Goal: Information Seeking & Learning: Learn about a topic

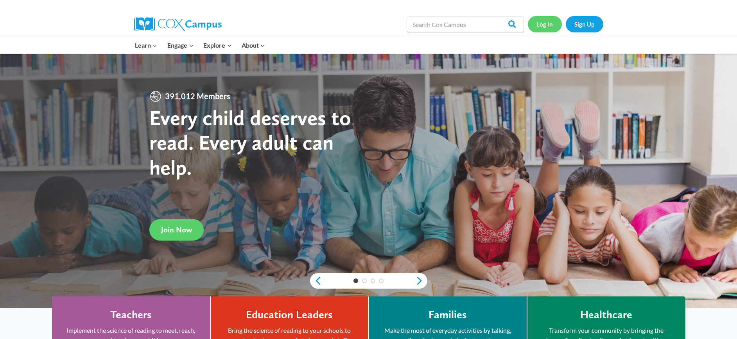
click at [544, 23] on link "Log In" at bounding box center [545, 24] width 34 height 16
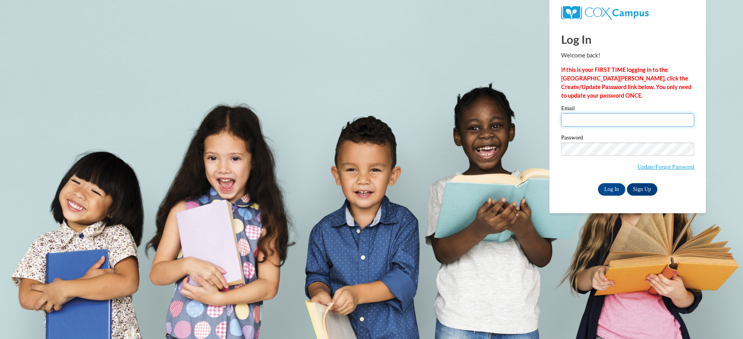
click at [609, 118] on input "Email" at bounding box center [627, 119] width 133 height 13
type input "madisonbarksdale@gmail.com"
click at [611, 187] on input "Log In" at bounding box center [611, 189] width 27 height 13
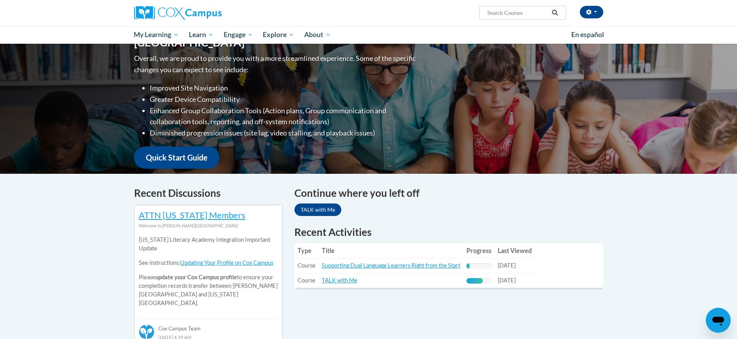
scroll to position [122, 0]
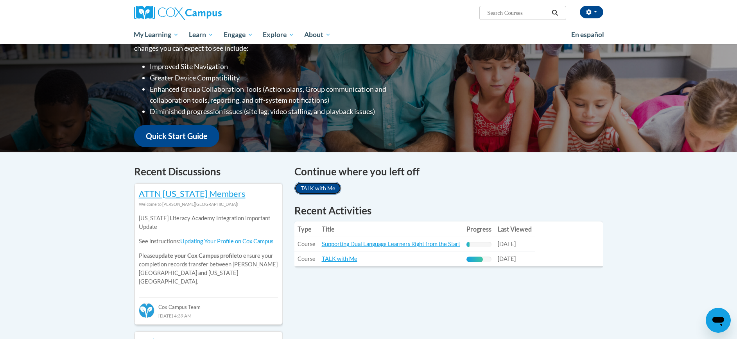
click at [309, 190] on link "TALK with Me" at bounding box center [317, 188] width 47 height 13
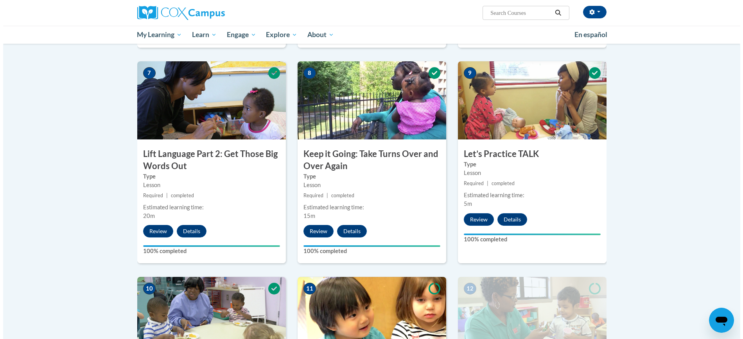
scroll to position [846, 0]
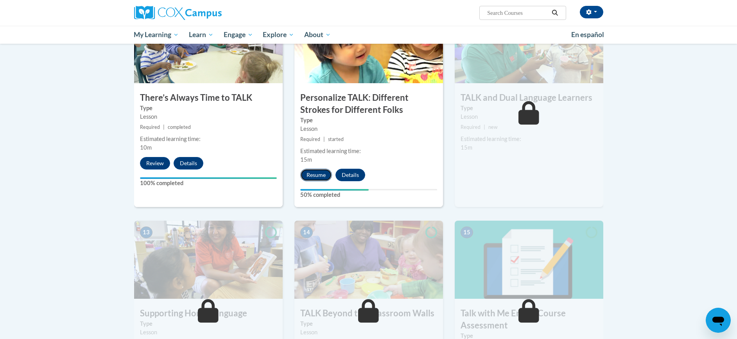
click at [321, 178] on button "Resume" at bounding box center [316, 175] width 32 height 13
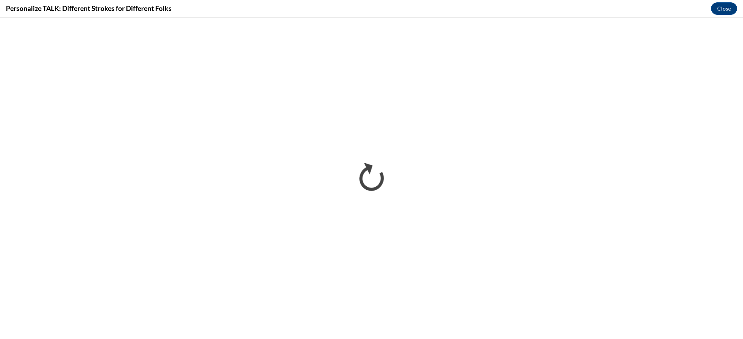
scroll to position [0, 0]
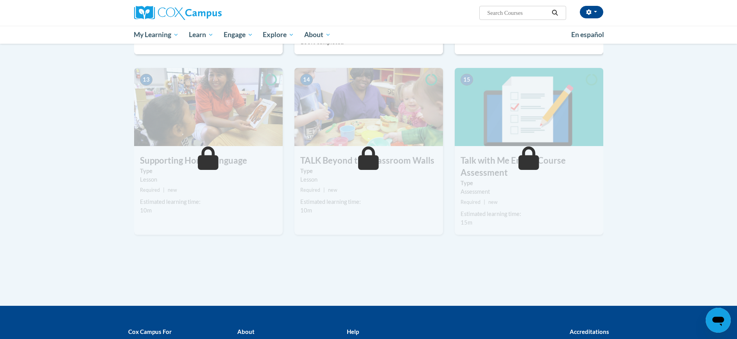
scroll to position [926, 0]
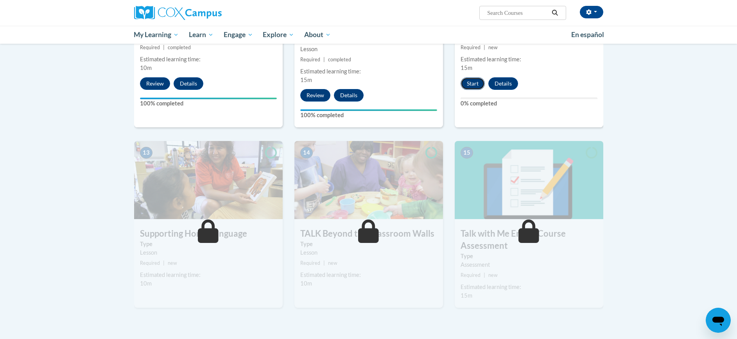
click at [476, 80] on button "Start" at bounding box center [473, 83] width 24 height 13
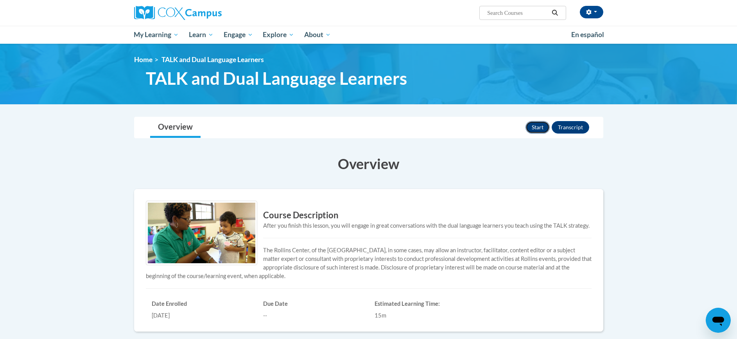
click at [546, 129] on button "Start" at bounding box center [537, 127] width 24 height 13
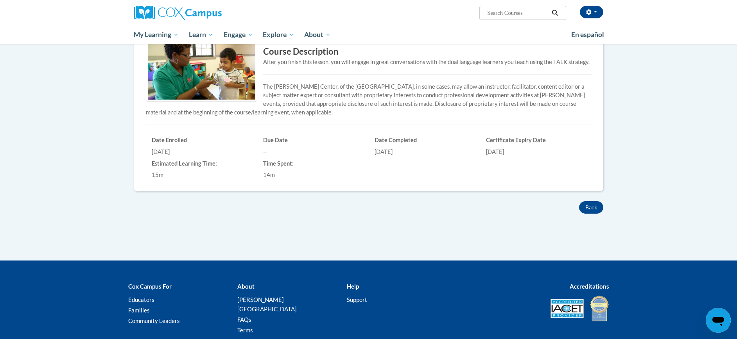
scroll to position [174, 0]
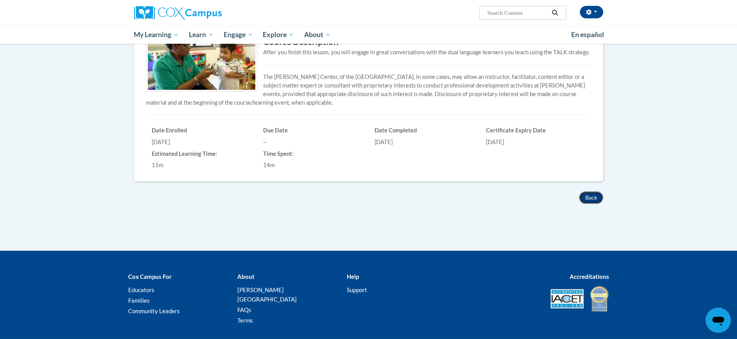
click at [589, 197] on button "Back" at bounding box center [591, 198] width 24 height 13
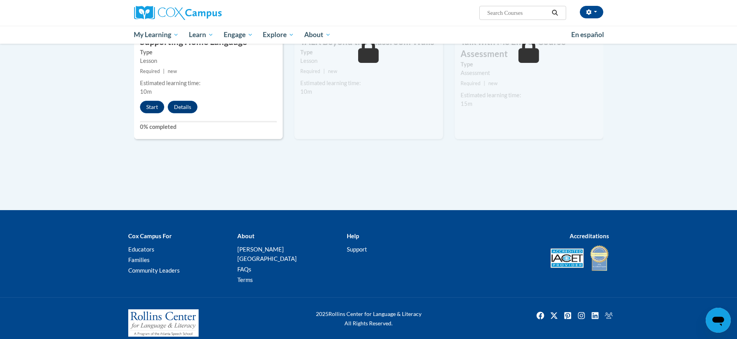
scroll to position [960, 0]
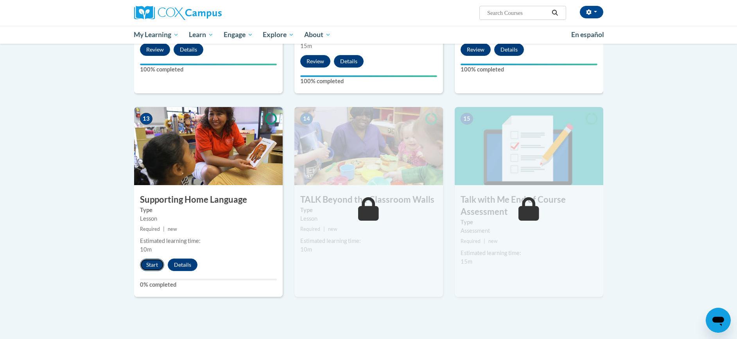
click at [152, 260] on button "Start" at bounding box center [152, 265] width 24 height 13
click at [152, 262] on button "Start" at bounding box center [152, 265] width 24 height 13
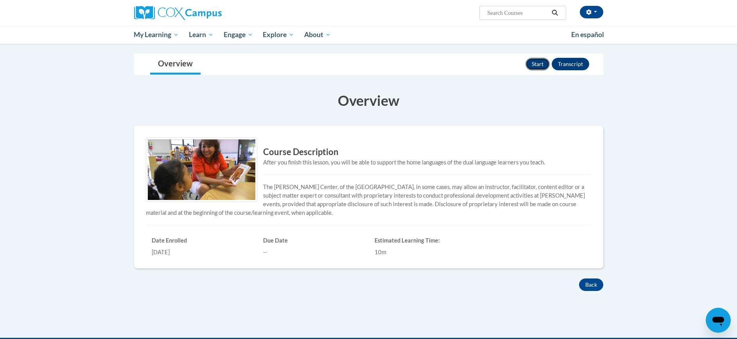
click at [540, 68] on button "Start" at bounding box center [537, 64] width 24 height 13
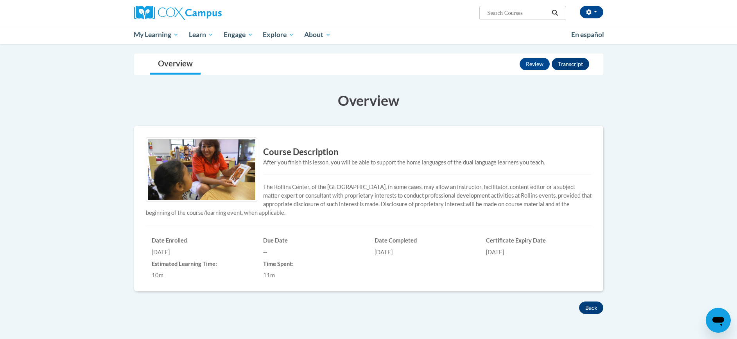
click at [592, 285] on div "Course Description After you finish this lesson, you will be able to support th…" at bounding box center [368, 209] width 469 height 166
click at [589, 301] on div "Course Description After you finish this lesson, you will be able to support th…" at bounding box center [368, 214] width 469 height 176
click at [589, 302] on button "Back" at bounding box center [591, 308] width 24 height 13
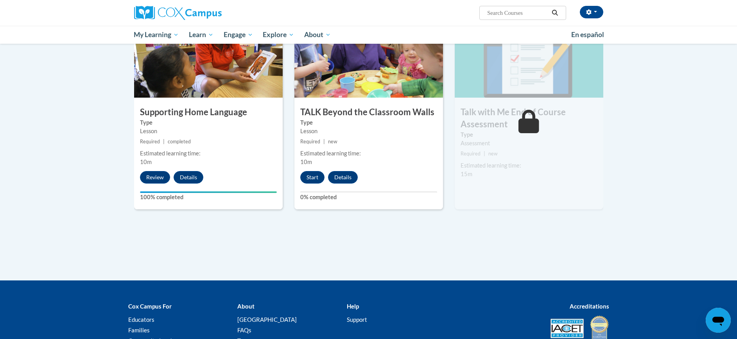
scroll to position [988, 0]
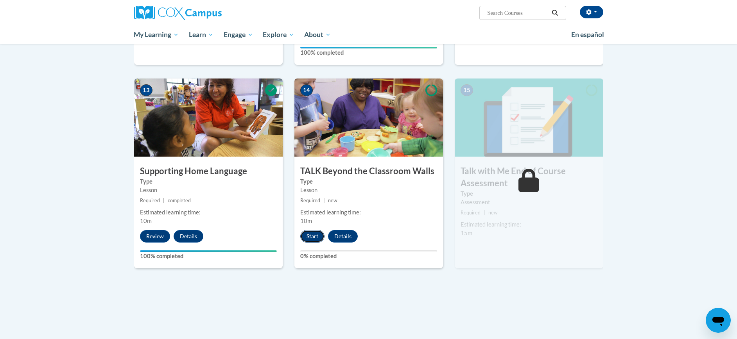
click at [314, 232] on button "Start" at bounding box center [312, 236] width 24 height 13
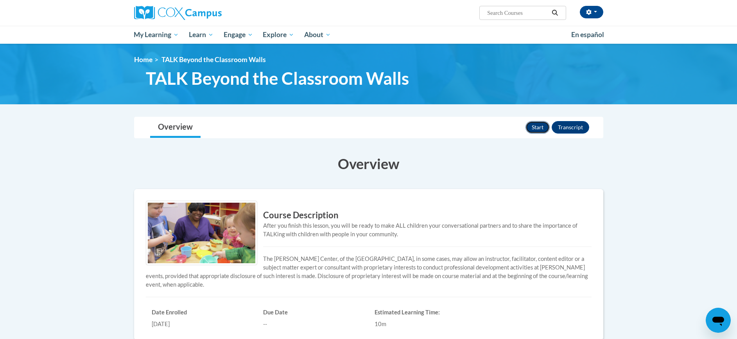
click at [532, 129] on button "Start" at bounding box center [537, 127] width 24 height 13
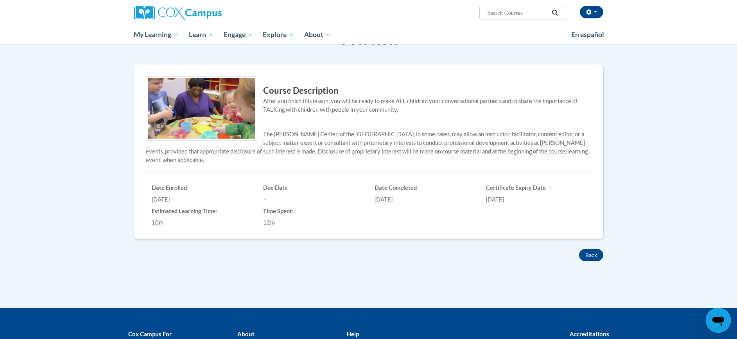
scroll to position [223, 0]
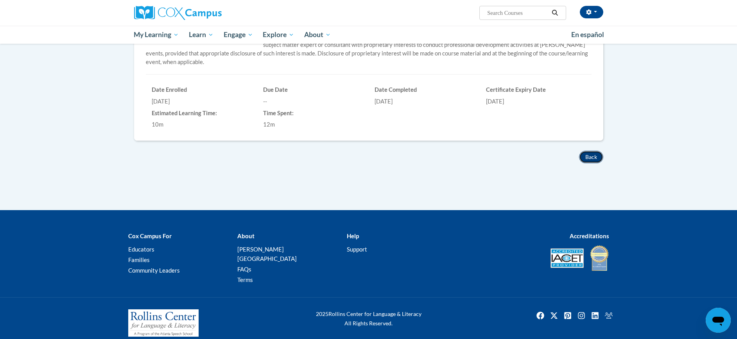
click at [592, 159] on button "Back" at bounding box center [591, 157] width 24 height 13
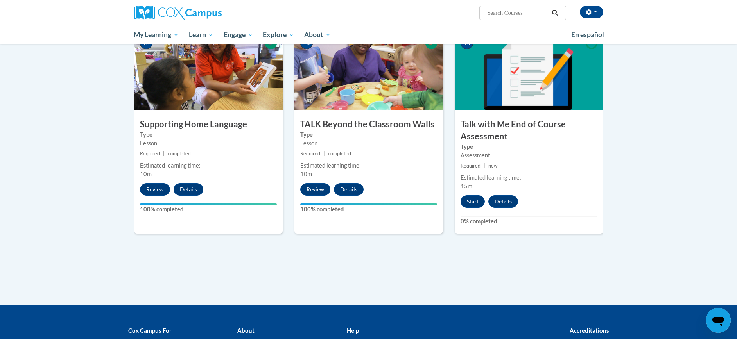
scroll to position [1000, 0]
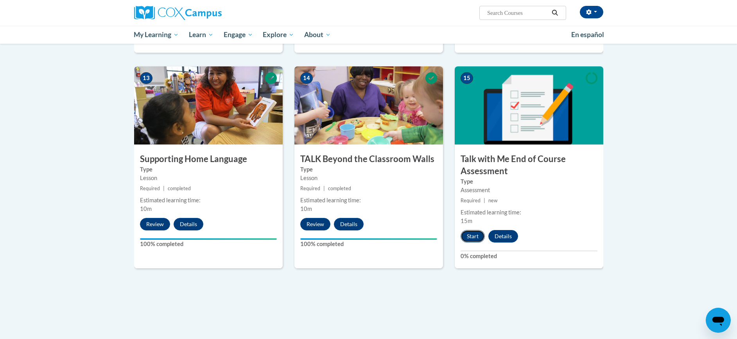
click at [472, 235] on button "Start" at bounding box center [473, 236] width 24 height 13
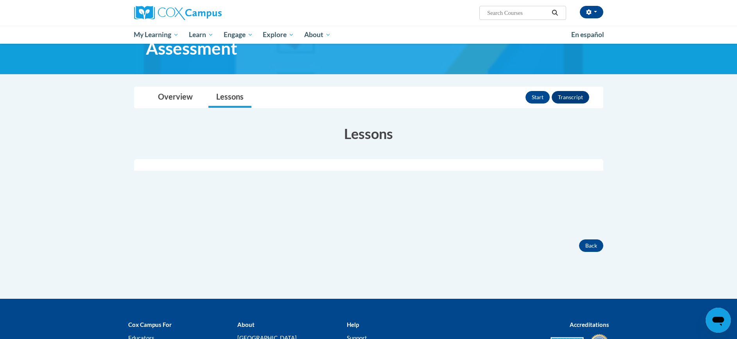
scroll to position [128, 0]
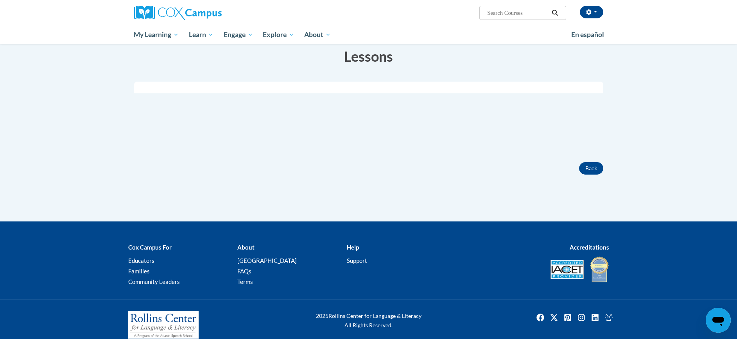
click at [470, 114] on div "Active Your Progress" at bounding box center [368, 117] width 469 height 70
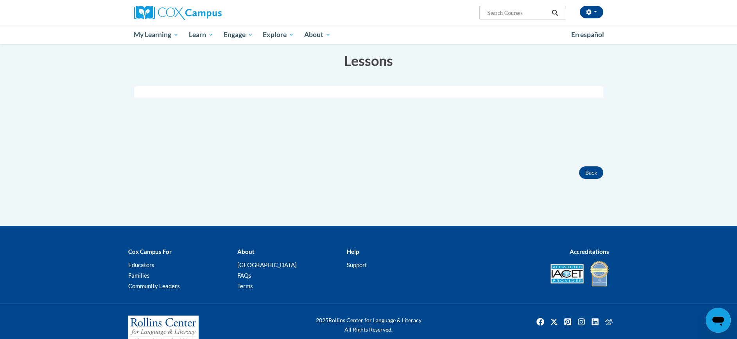
scroll to position [112, 0]
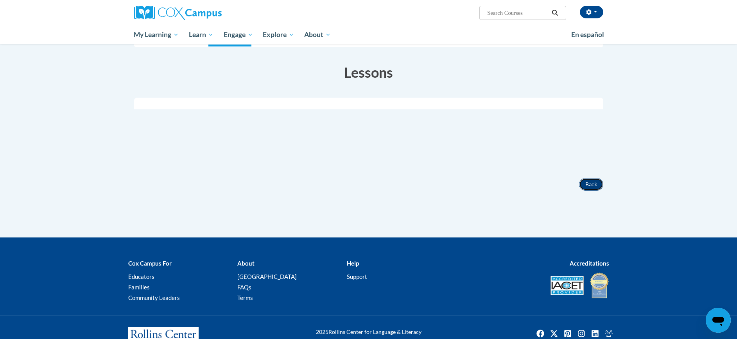
click at [590, 185] on button "Back" at bounding box center [591, 184] width 24 height 13
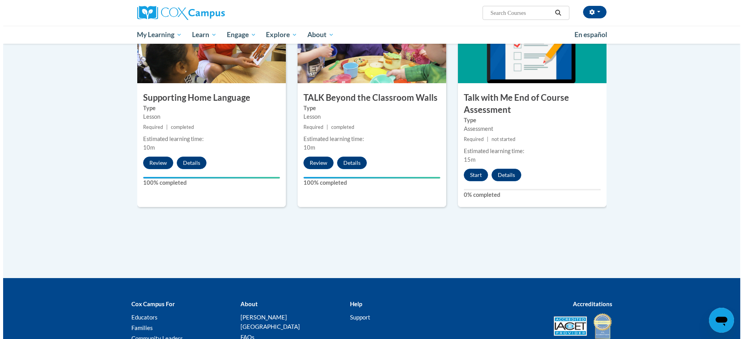
scroll to position [1059, 0]
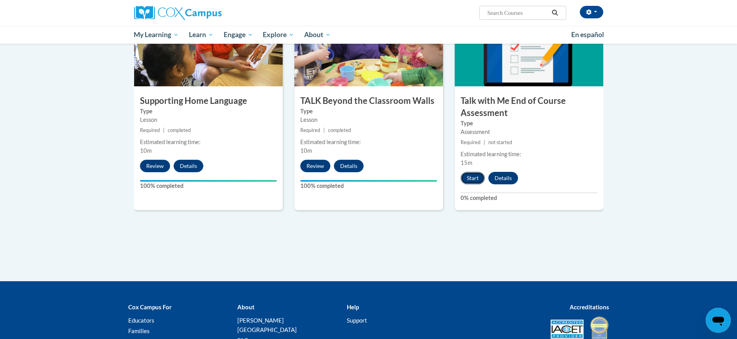
click at [465, 177] on button "Start" at bounding box center [473, 178] width 24 height 13
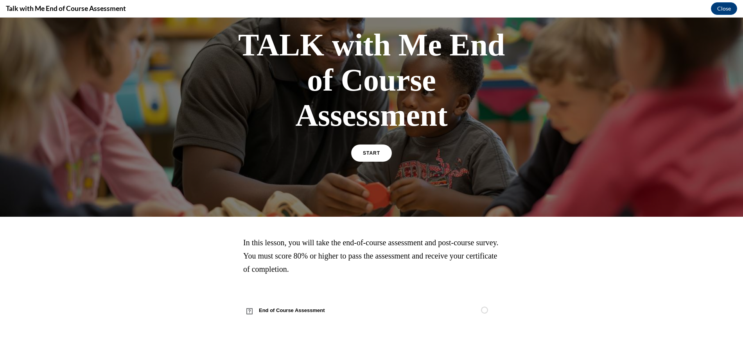
scroll to position [48, 0]
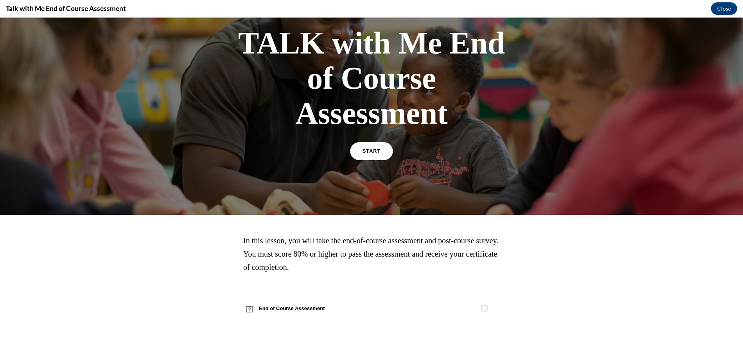
click at [373, 151] on span "START" at bounding box center [371, 152] width 18 height 6
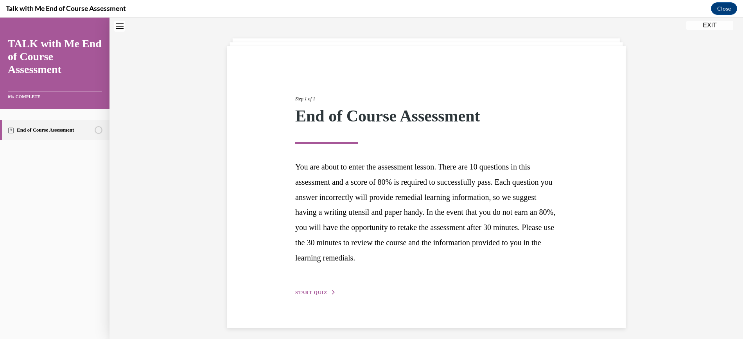
scroll to position [36, 0]
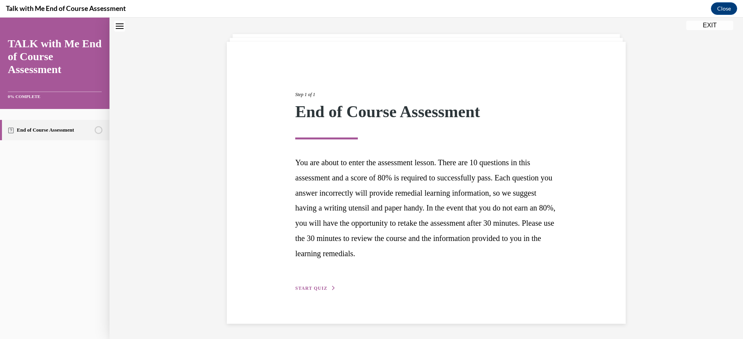
click at [124, 28] on button "Close navigation menu" at bounding box center [119, 26] width 11 height 11
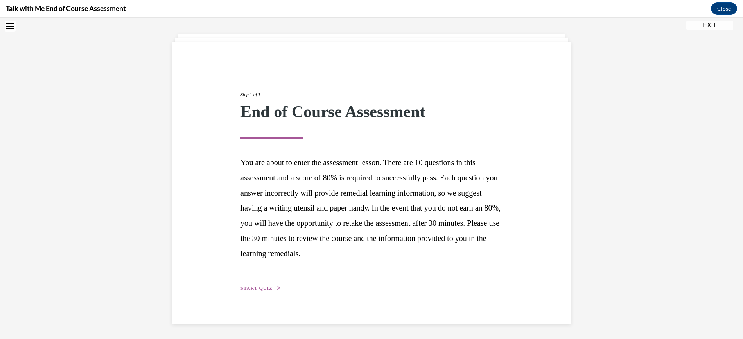
click at [260, 287] on span "START QUIZ" at bounding box center [256, 288] width 32 height 5
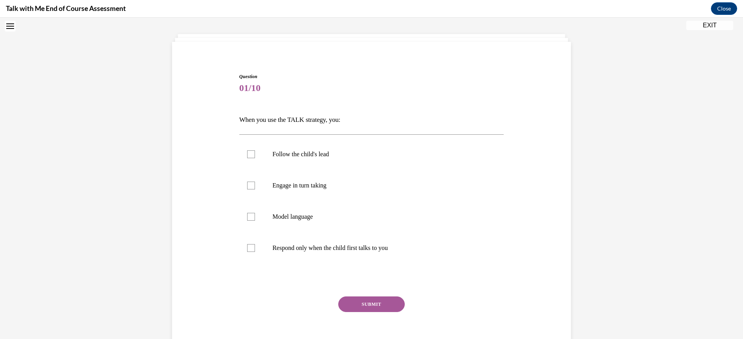
click at [287, 117] on p "When you use the TALK strategy, you:" at bounding box center [371, 119] width 265 height 13
copy p "When you use the TALK strategy, you:"
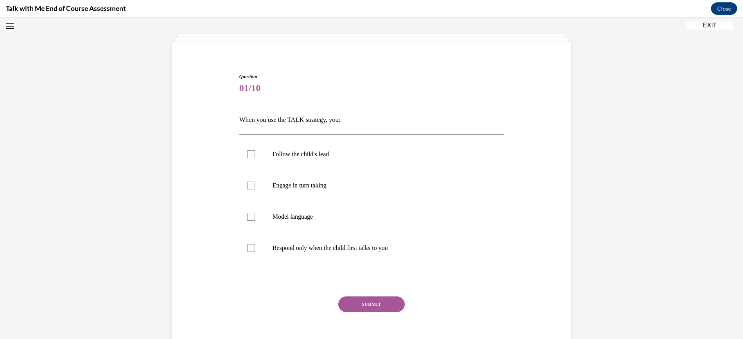
click at [405, 83] on span "01/10" at bounding box center [371, 88] width 265 height 16
click at [307, 154] on p "Follow the child's lead" at bounding box center [378, 155] width 212 height 8
click at [255, 154] on input "Follow the child's lead" at bounding box center [251, 155] width 8 height 8
checkbox input "true"
click at [308, 171] on label "Engage in turn taking" at bounding box center [371, 185] width 265 height 31
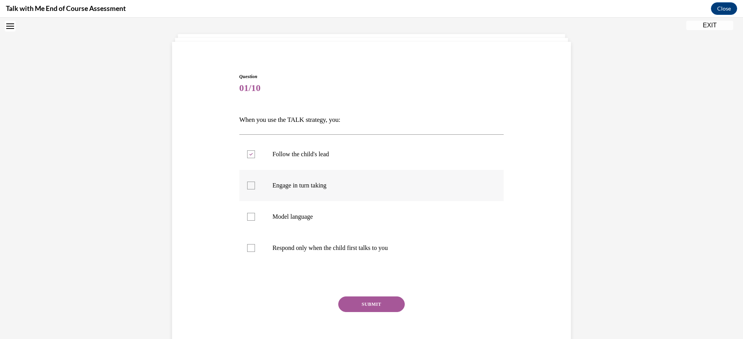
click at [255, 182] on input "Engage in turn taking" at bounding box center [251, 186] width 8 height 8
checkbox input "true"
click at [312, 214] on p "Model language" at bounding box center [378, 217] width 212 height 8
click at [255, 214] on input "Model language" at bounding box center [251, 217] width 8 height 8
checkbox input "true"
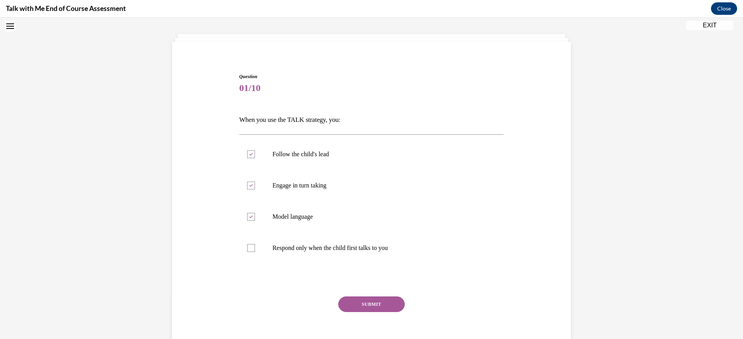
click at [358, 306] on button "SUBMIT" at bounding box center [371, 305] width 66 height 16
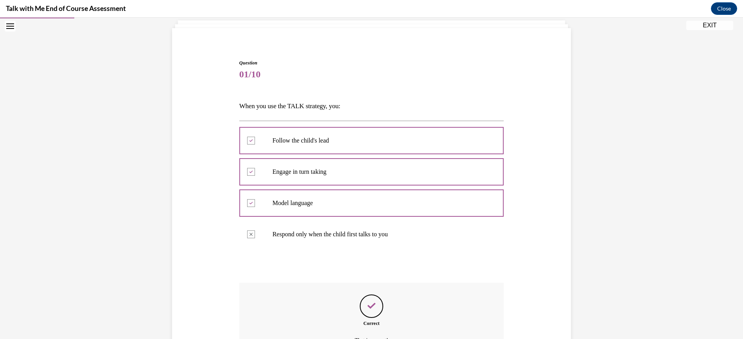
scroll to position [136, 0]
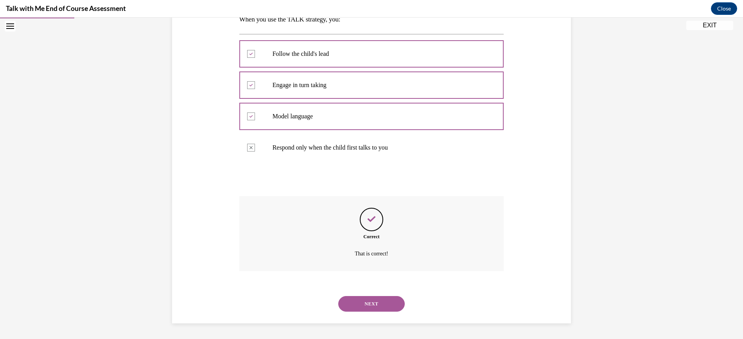
click at [362, 310] on button "NEXT" at bounding box center [371, 304] width 66 height 16
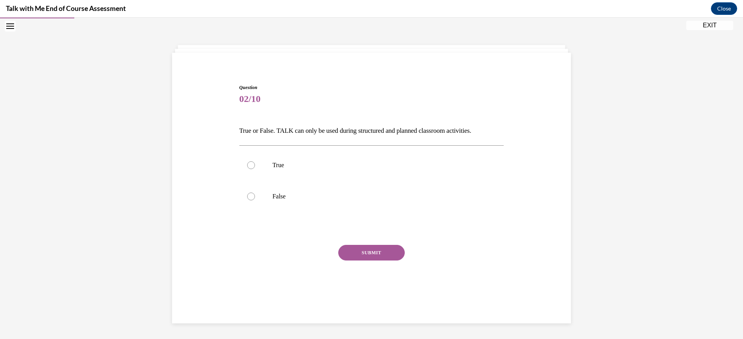
click at [292, 129] on p "True or False. TALK can only be used during structured and planned classroom ac…" at bounding box center [371, 130] width 265 height 13
copy p "True or False. TALK can only be used during structured and planned classroom ac…"
click at [277, 195] on p "False" at bounding box center [378, 197] width 212 height 8
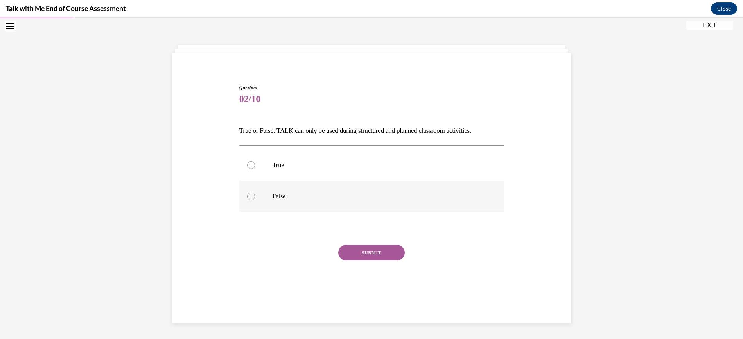
click at [255, 195] on input "False" at bounding box center [251, 197] width 8 height 8
radio input "true"
click at [369, 255] on button "SUBMIT" at bounding box center [371, 253] width 66 height 16
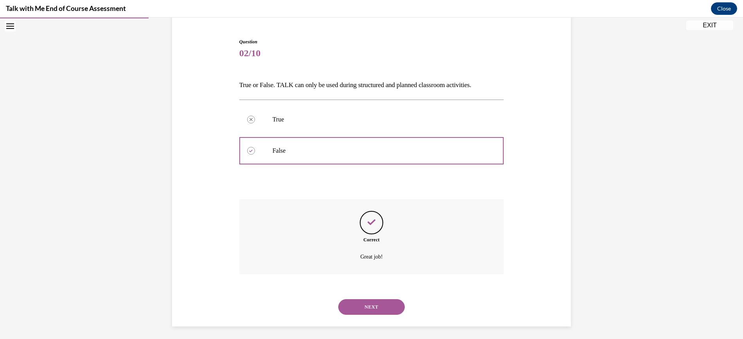
scroll to position [73, 0]
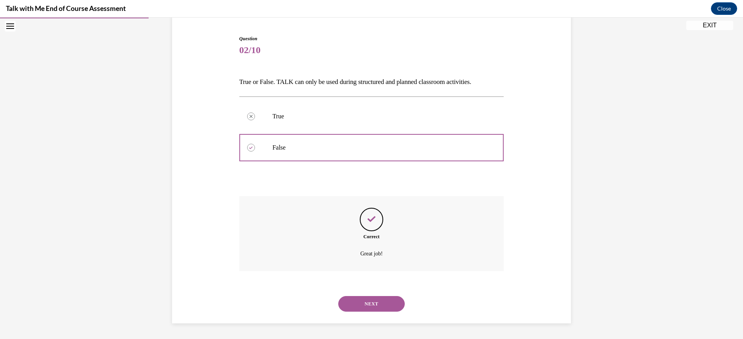
click at [365, 320] on div "SUBMIT NEXT" at bounding box center [371, 303] width 265 height 41
click at [374, 309] on button "NEXT" at bounding box center [371, 304] width 66 height 16
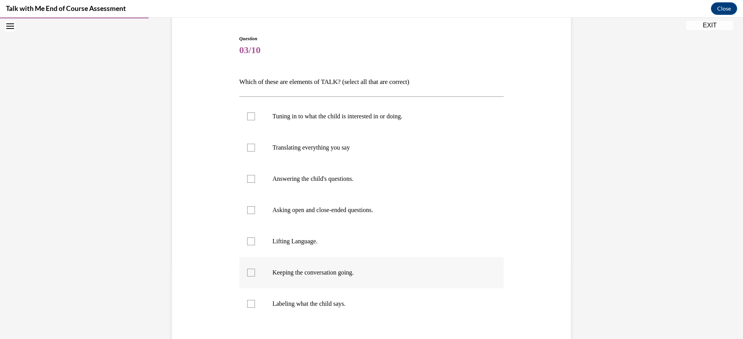
scroll to position [41, 0]
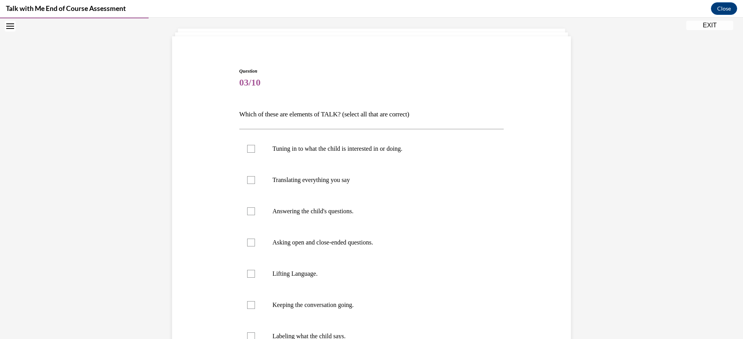
click at [294, 111] on p "Which of these are elements of TALK? (select all that are correct)" at bounding box center [371, 114] width 265 height 13
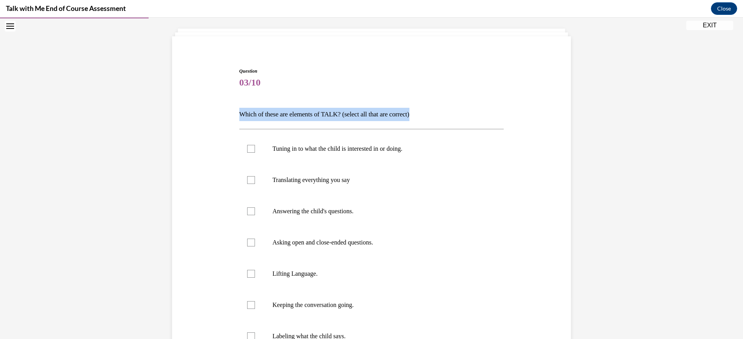
click at [294, 111] on p "Which of these are elements of TALK? (select all that are correct)" at bounding box center [371, 114] width 265 height 13
copy p "Which of these are elements of TALK? (select all that are correct)"
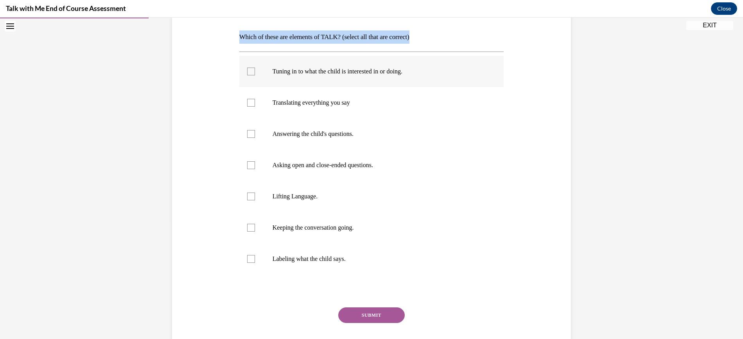
scroll to position [117, 0]
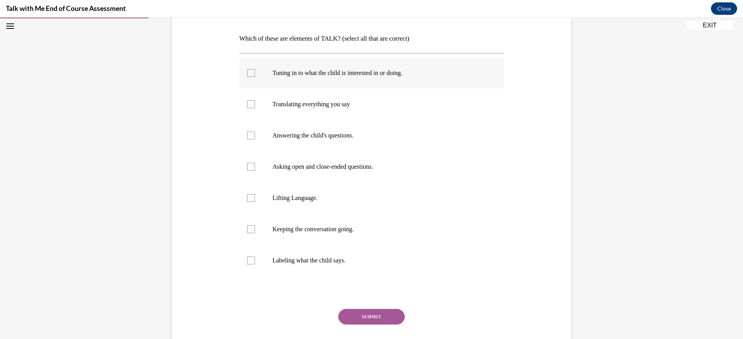
click at [348, 79] on label "Tuning in to what the child is interested in or doing." at bounding box center [371, 72] width 265 height 31
click at [255, 77] on input "Tuning in to what the child is interested in or doing." at bounding box center [251, 73] width 8 height 8
checkbox input "true"
click at [330, 226] on p "Keeping the conversation going." at bounding box center [378, 230] width 212 height 8
click at [255, 226] on input "Keeping the conversation going." at bounding box center [251, 230] width 8 height 8
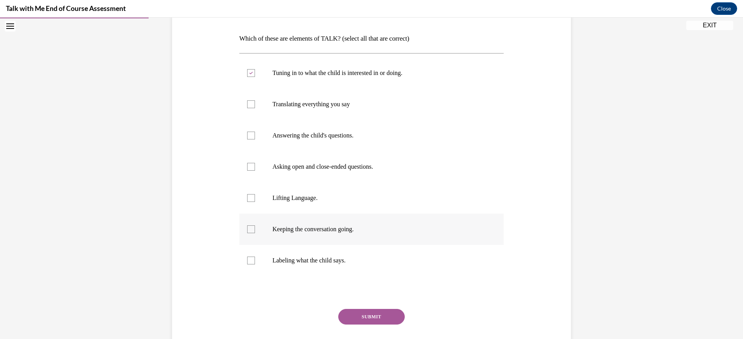
checkbox input "true"
click at [265, 166] on label "Asking open and close-ended questions." at bounding box center [371, 166] width 265 height 31
click at [255, 166] on input "Asking open and close-ended questions." at bounding box center [251, 167] width 8 height 8
checkbox input "true"
click at [375, 315] on button "SUBMIT" at bounding box center [371, 317] width 66 height 16
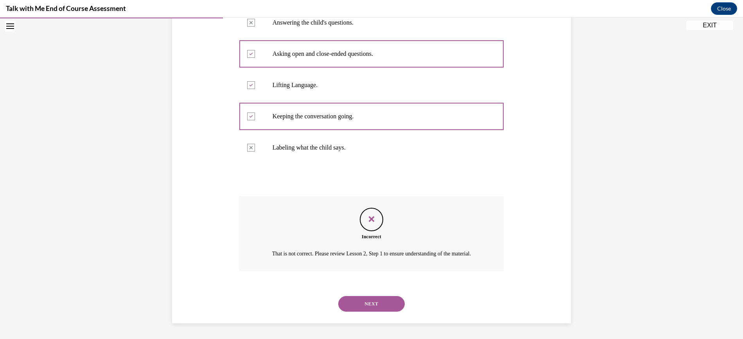
scroll to position [81, 0]
click at [358, 306] on button "NEXT" at bounding box center [371, 304] width 66 height 16
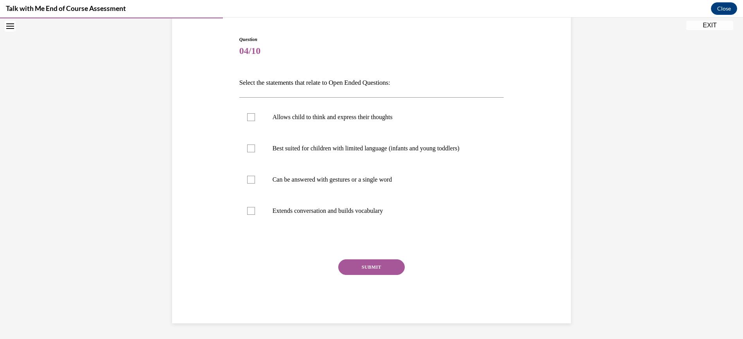
scroll to position [73, 0]
drag, startPoint x: 383, startPoint y: 121, endPoint x: 511, endPoint y: 21, distance: 162.9
click at [383, 121] on label "Allows child to think and express their thoughts" at bounding box center [371, 117] width 265 height 31
click at [255, 121] on input "Allows child to think and express their thoughts" at bounding box center [251, 117] width 8 height 8
checkbox input "true"
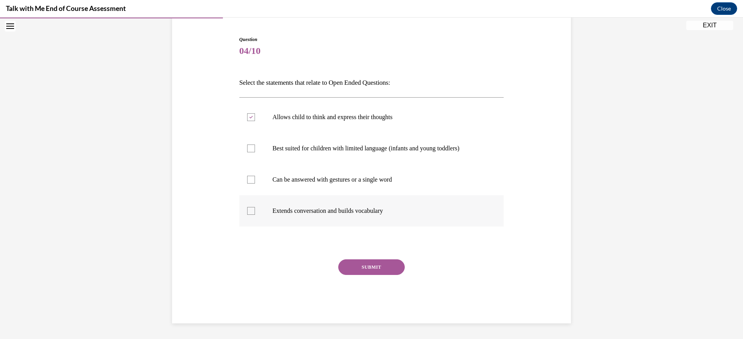
click at [315, 212] on p "Extends conversation and builds vocabulary" at bounding box center [378, 211] width 212 height 8
click at [255, 212] on input "Extends conversation and builds vocabulary" at bounding box center [251, 211] width 8 height 8
checkbox input "true"
click at [355, 267] on button "SUBMIT" at bounding box center [371, 268] width 66 height 16
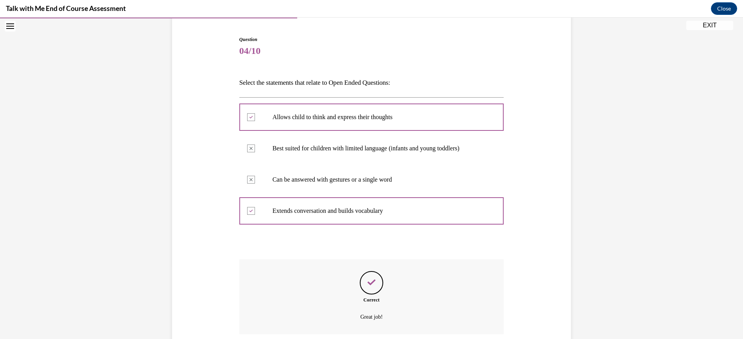
scroll to position [136, 0]
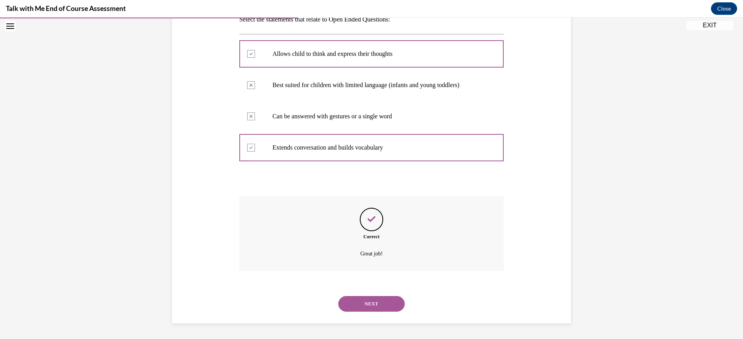
click at [380, 299] on button "NEXT" at bounding box center [371, 304] width 66 height 16
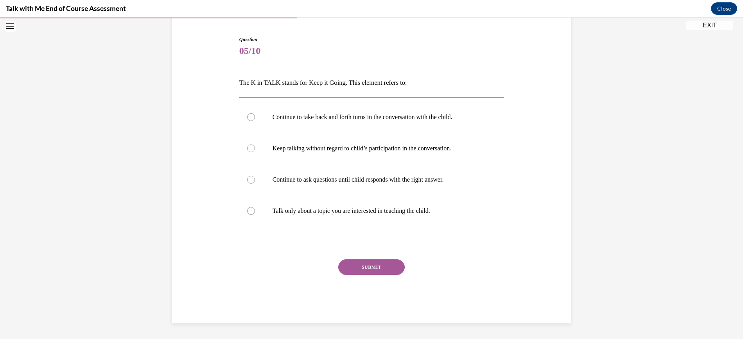
scroll to position [73, 0]
click at [365, 116] on p "Continue to take back and forth turns in the conversation with the child." at bounding box center [378, 117] width 212 height 8
click at [255, 116] on input "Continue to take back and forth turns in the conversation with the child." at bounding box center [251, 117] width 8 height 8
radio input "true"
click at [381, 266] on button "SUBMIT" at bounding box center [371, 268] width 66 height 16
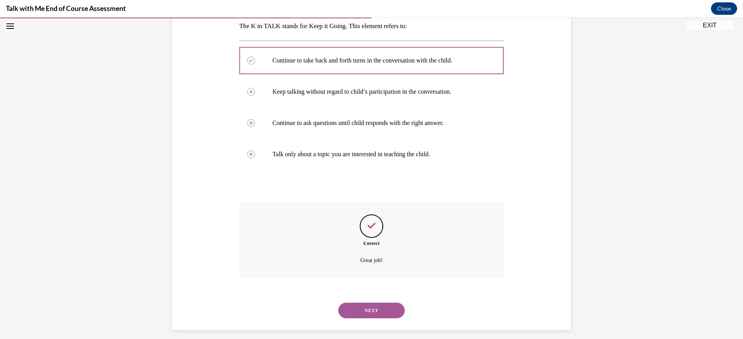
scroll to position [136, 0]
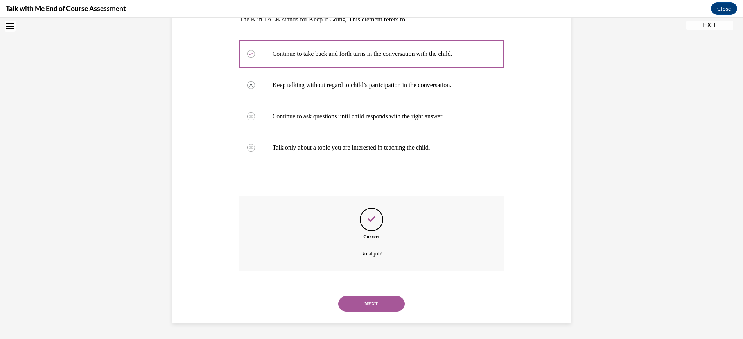
click at [371, 301] on button "NEXT" at bounding box center [371, 304] width 66 height 16
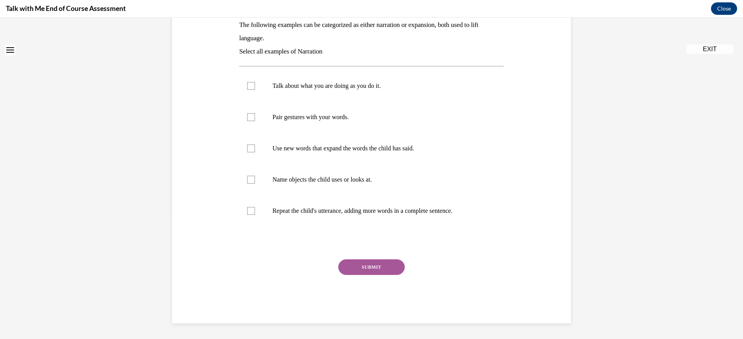
scroll to position [0, 0]
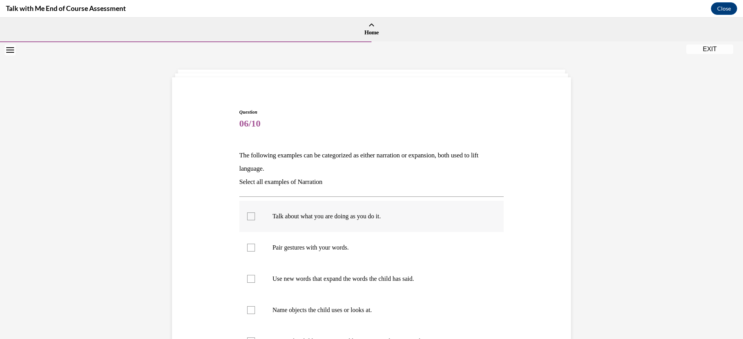
click at [329, 210] on label "Talk about what you are doing as you do it." at bounding box center [371, 216] width 265 height 31
click at [255, 213] on input "Talk about what you are doing as you do it." at bounding box center [251, 217] width 8 height 8
checkbox input "true"
drag, startPoint x: 348, startPoint y: 242, endPoint x: 358, endPoint y: 219, distance: 24.8
click at [348, 240] on label "Pair gestures with your words." at bounding box center [371, 247] width 265 height 31
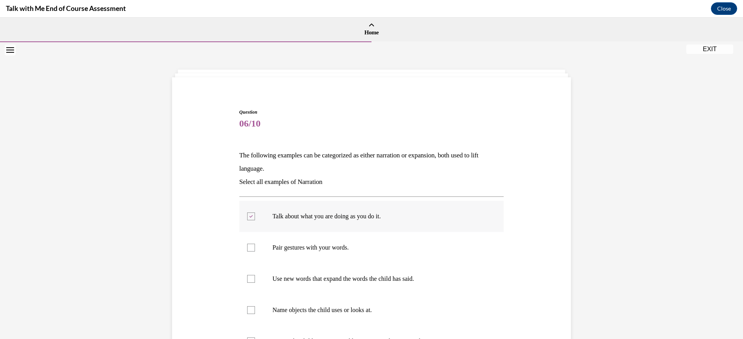
click at [255, 244] on input "Pair gestures with your words." at bounding box center [251, 248] width 8 height 8
checkbox input "true"
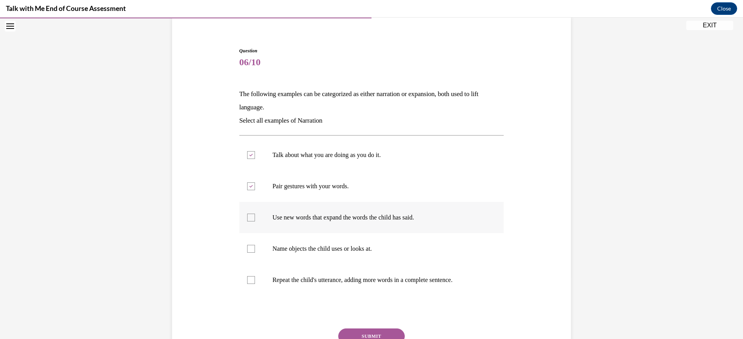
scroll to position [64, 0]
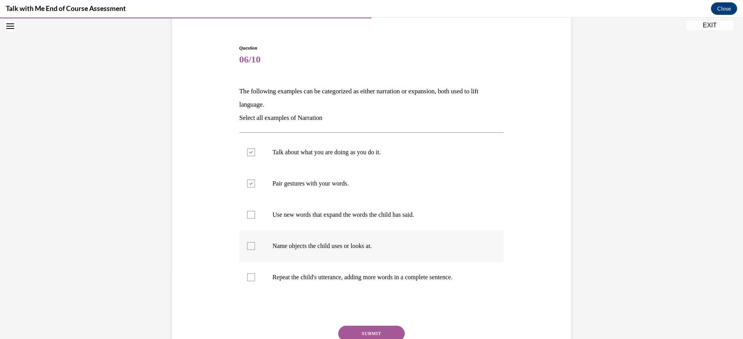
click at [326, 246] on p "Name objects the child uses or looks at." at bounding box center [378, 246] width 212 height 8
click at [255, 246] on input "Name objects the child uses or looks at." at bounding box center [251, 246] width 8 height 8
checkbox input "true"
click at [361, 330] on button "SUBMIT" at bounding box center [371, 334] width 66 height 16
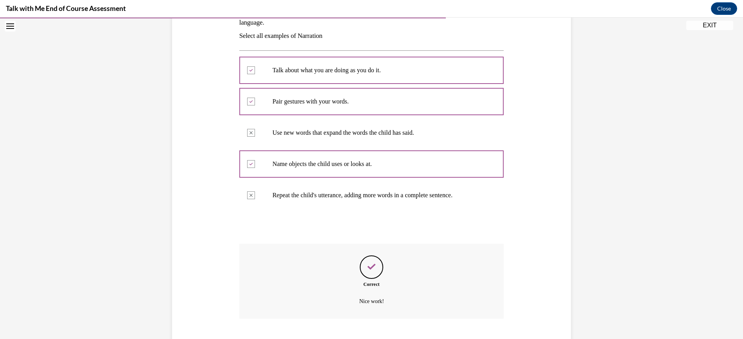
scroll to position [194, 0]
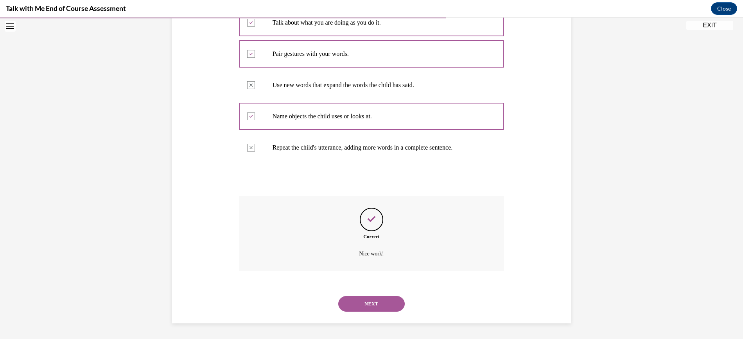
click at [369, 299] on button "NEXT" at bounding box center [371, 304] width 66 height 16
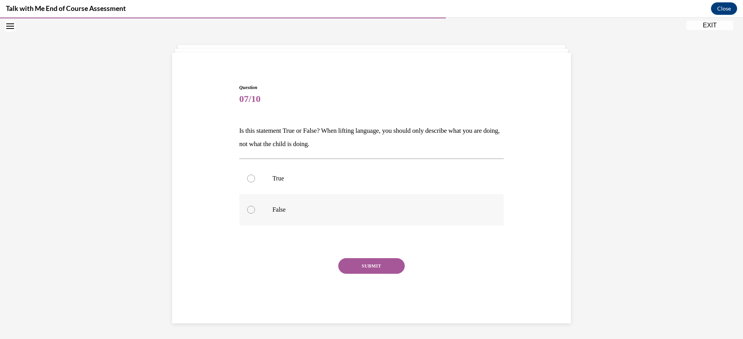
click at [312, 208] on p "False" at bounding box center [378, 210] width 212 height 8
click at [255, 208] on input "False" at bounding box center [251, 210] width 8 height 8
radio input "true"
click at [380, 264] on button "SUBMIT" at bounding box center [371, 266] width 66 height 16
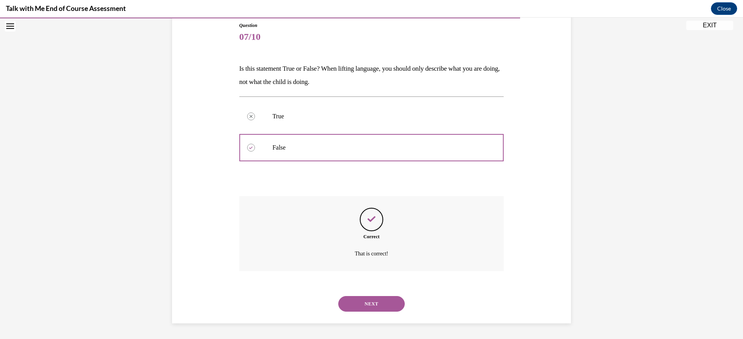
click at [378, 305] on button "NEXT" at bounding box center [371, 304] width 66 height 16
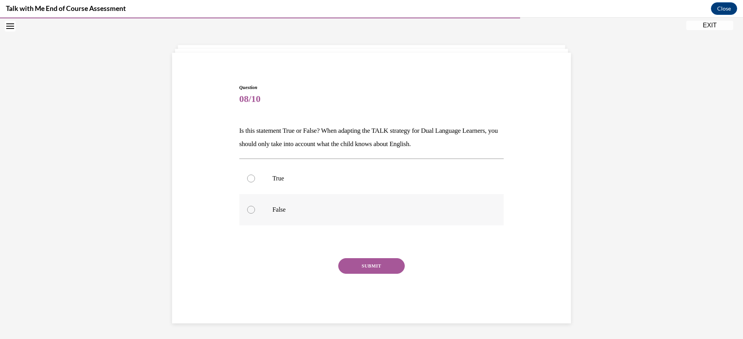
click at [277, 208] on p "False" at bounding box center [378, 210] width 212 height 8
click at [255, 208] on input "False" at bounding box center [251, 210] width 8 height 8
radio input "true"
click at [371, 265] on button "SUBMIT" at bounding box center [371, 266] width 66 height 16
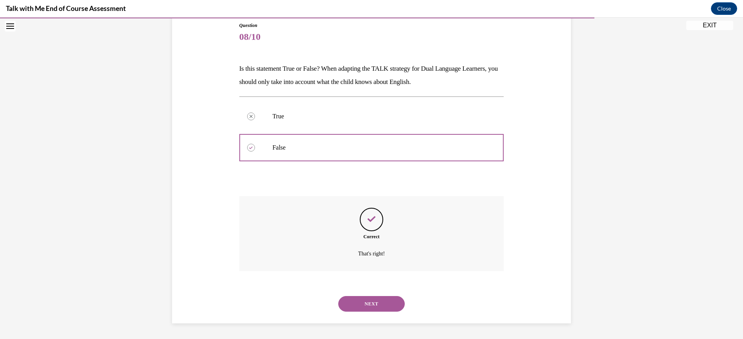
click at [363, 312] on button "NEXT" at bounding box center [371, 304] width 66 height 16
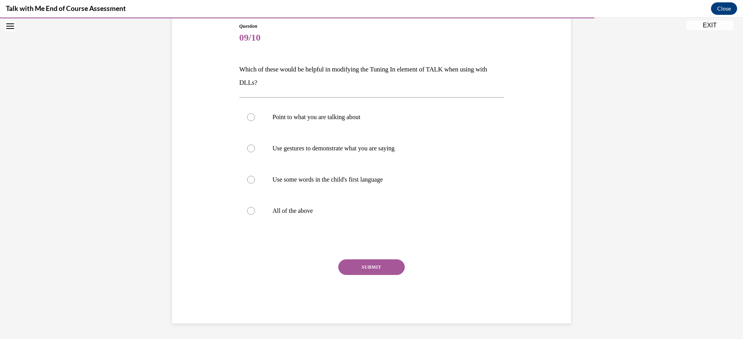
scroll to position [84, 0]
click at [283, 220] on label "All of the above" at bounding box center [371, 212] width 265 height 31
click at [255, 217] on input "All of the above" at bounding box center [251, 213] width 8 height 8
radio input "true"
click at [378, 262] on button "SUBMIT" at bounding box center [371, 269] width 66 height 16
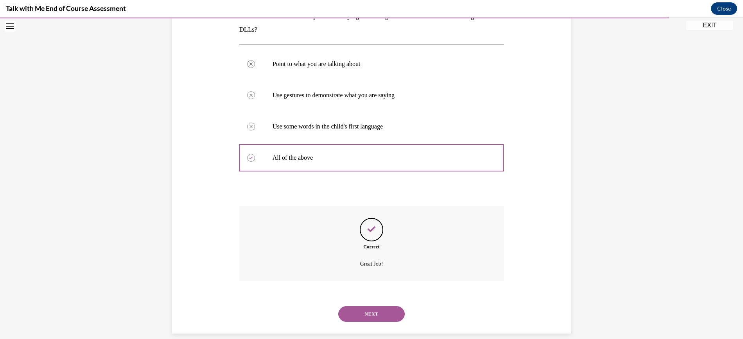
scroll to position [149, 0]
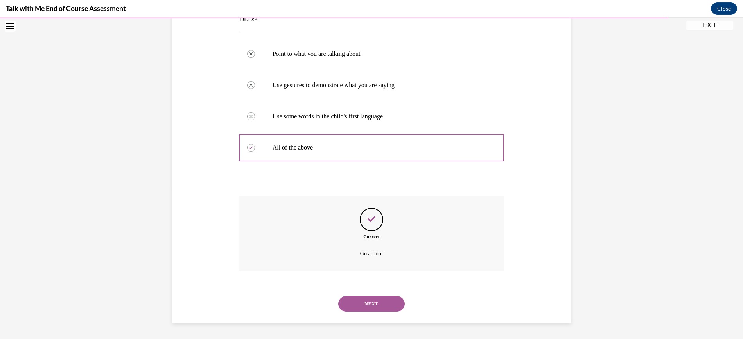
click at [373, 307] on button "NEXT" at bounding box center [371, 304] width 66 height 16
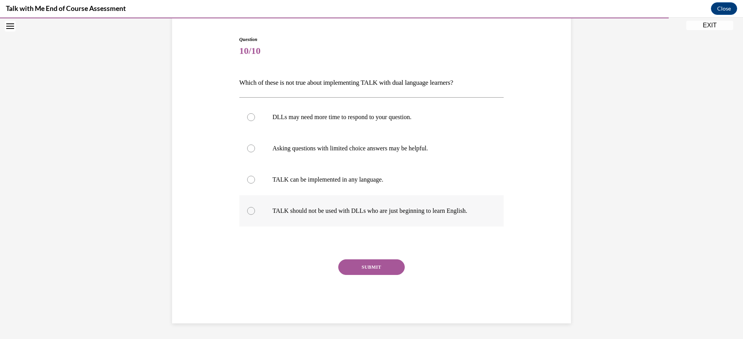
click at [325, 215] on label "TALK should not be used with DLLs who are just beginning to learn English." at bounding box center [371, 210] width 265 height 31
click at [255, 215] on input "TALK should not be used with DLLs who are just beginning to learn English." at bounding box center [251, 211] width 8 height 8
radio input "true"
click at [389, 269] on button "SUBMIT" at bounding box center [371, 268] width 66 height 16
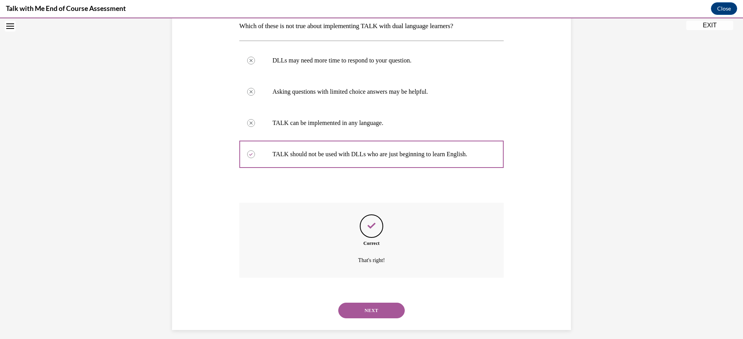
scroll to position [136, 0]
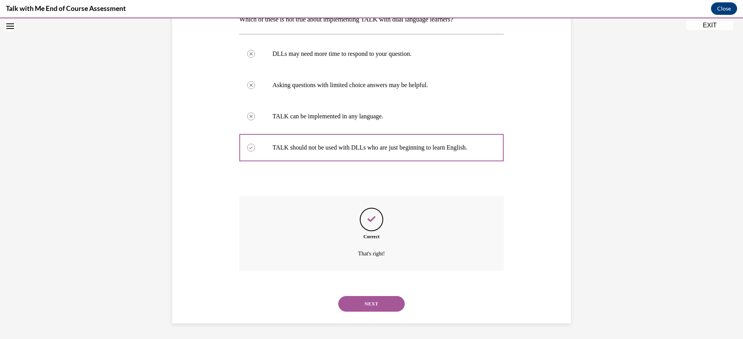
click at [375, 299] on button "NEXT" at bounding box center [371, 304] width 66 height 16
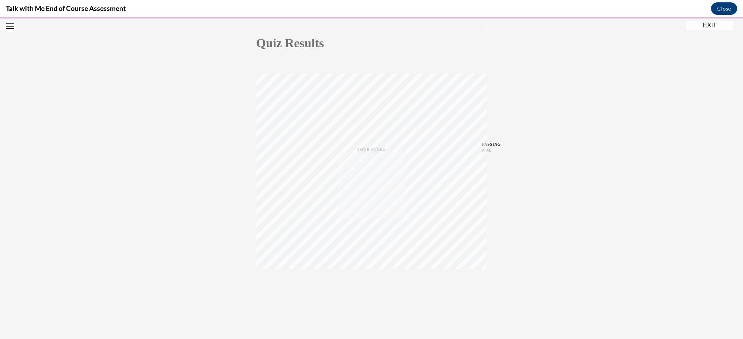
scroll to position [79, 0]
click at [719, 25] on button "EXIT" at bounding box center [709, 25] width 47 height 9
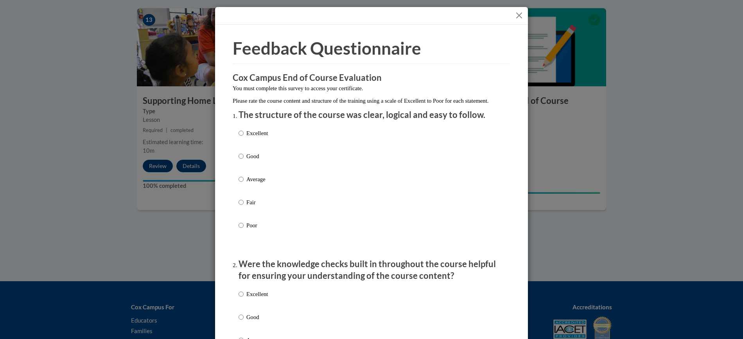
click at [257, 138] on p "Excellent" at bounding box center [257, 133] width 22 height 9
click at [244, 138] on input "Excellent" at bounding box center [240, 133] width 5 height 9
radio input "true"
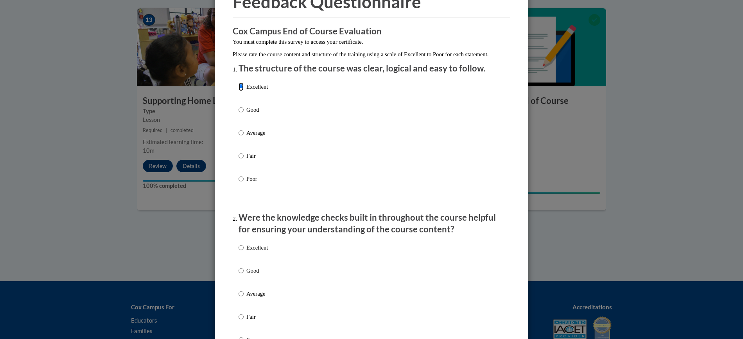
scroll to position [153, 0]
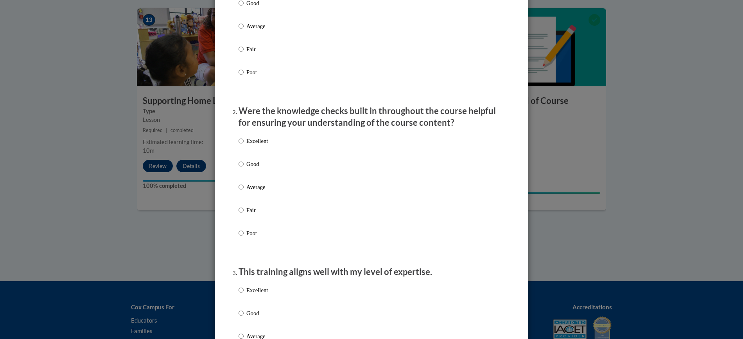
click at [256, 145] on p "Excellent" at bounding box center [257, 141] width 22 height 9
click at [244, 145] on input "Excellent" at bounding box center [240, 141] width 5 height 9
radio input "true"
click at [256, 295] on p "Excellent" at bounding box center [257, 290] width 22 height 9
click at [244, 295] on input "Excellent" at bounding box center [240, 290] width 5 height 9
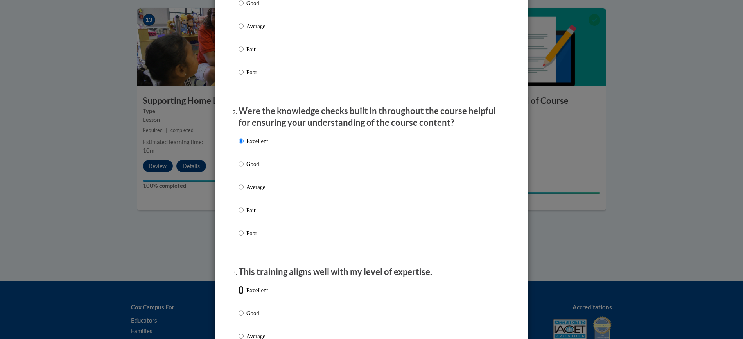
radio input "true"
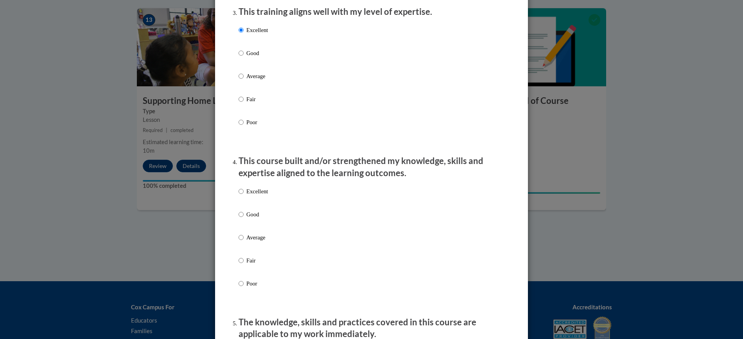
click at [252, 196] on p "Excellent" at bounding box center [257, 191] width 22 height 9
click at [244, 196] on input "Excellent" at bounding box center [240, 191] width 5 height 9
radio input "true"
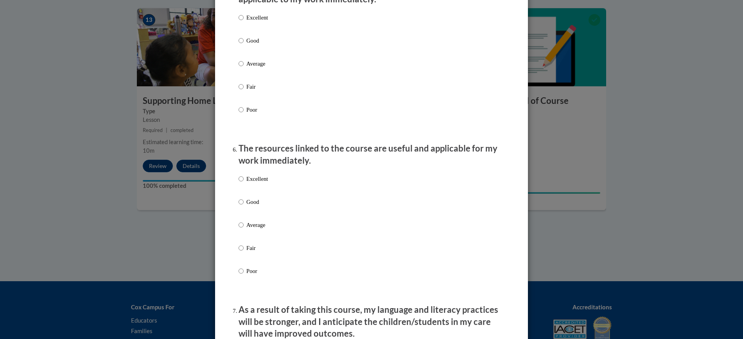
scroll to position [717, 0]
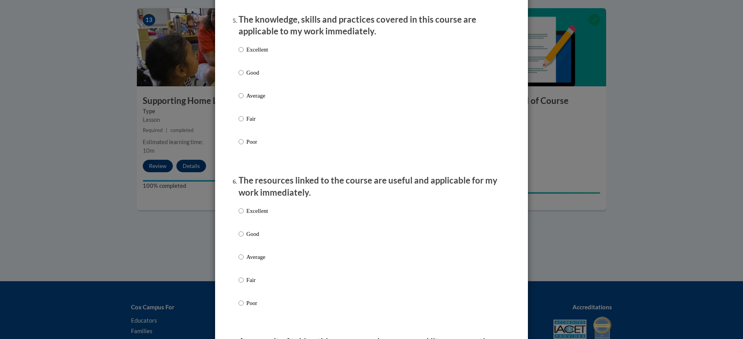
click at [252, 54] on p "Excellent" at bounding box center [257, 49] width 22 height 9
click at [244, 54] on input "Excellent" at bounding box center [240, 49] width 5 height 9
radio input "true"
click at [263, 215] on p "Excellent" at bounding box center [257, 211] width 22 height 9
click at [244, 215] on input "Excellent" at bounding box center [240, 211] width 5 height 9
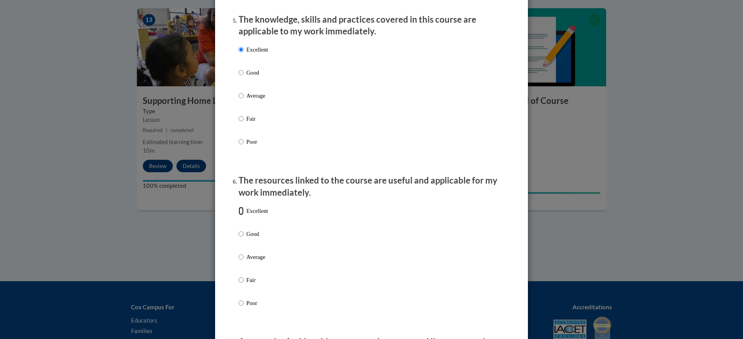
radio input "true"
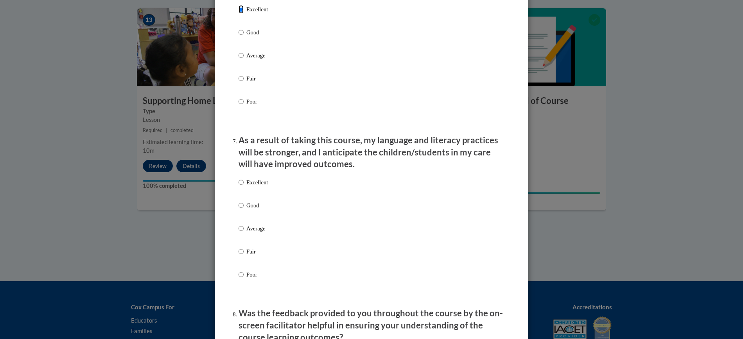
scroll to position [1093, 0]
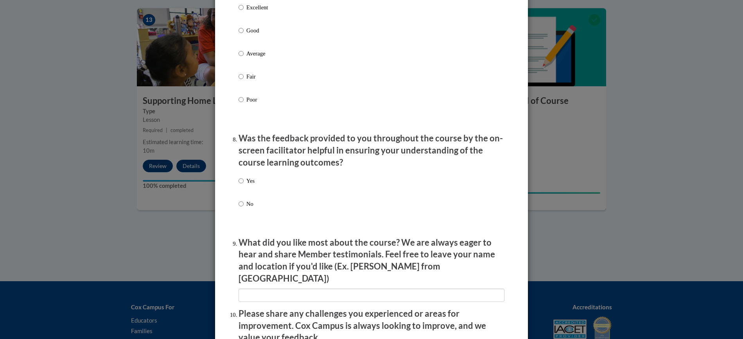
click at [247, 185] on p "Yes" at bounding box center [250, 181] width 8 height 9
click at [244, 185] on input "Yes" at bounding box center [240, 181] width 5 height 9
radio input "true"
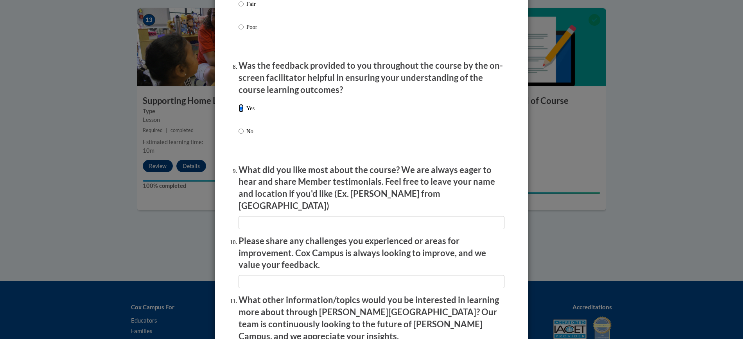
scroll to position [1285, 0]
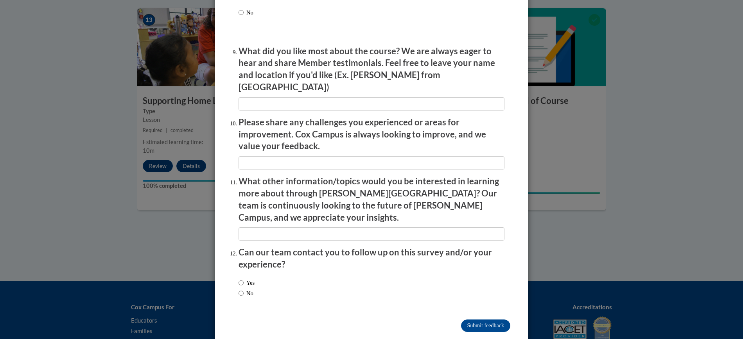
click at [245, 279] on label "Yes" at bounding box center [246, 283] width 16 height 9
click at [244, 279] on input "Yes" at bounding box center [240, 283] width 5 height 9
radio input "true"
click at [483, 320] on input "Submit feedback" at bounding box center [485, 326] width 49 height 13
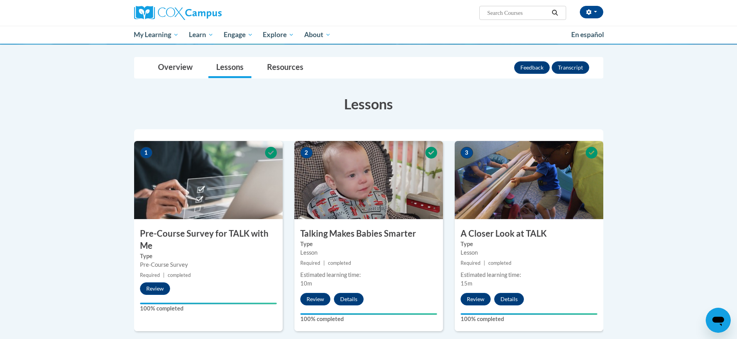
scroll to position [0, 0]
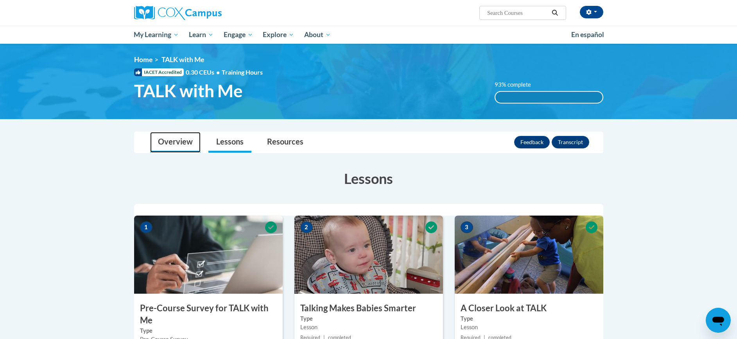
click at [176, 145] on link "Overview" at bounding box center [175, 142] width 50 height 21
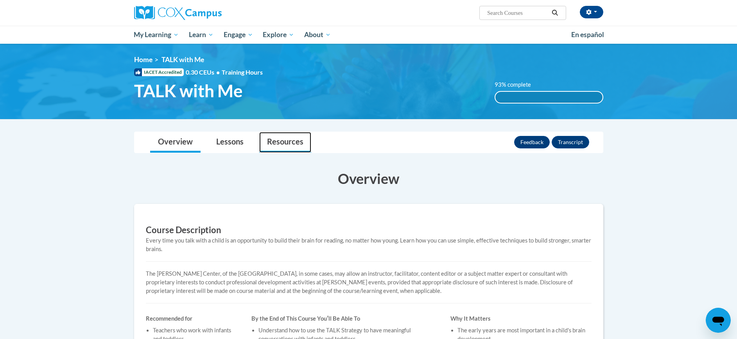
click at [281, 140] on link "Resources" at bounding box center [285, 142] width 52 height 21
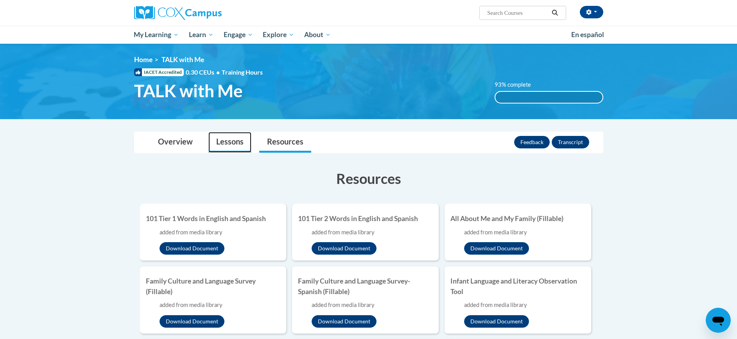
click at [219, 138] on link "Lessons" at bounding box center [229, 142] width 43 height 21
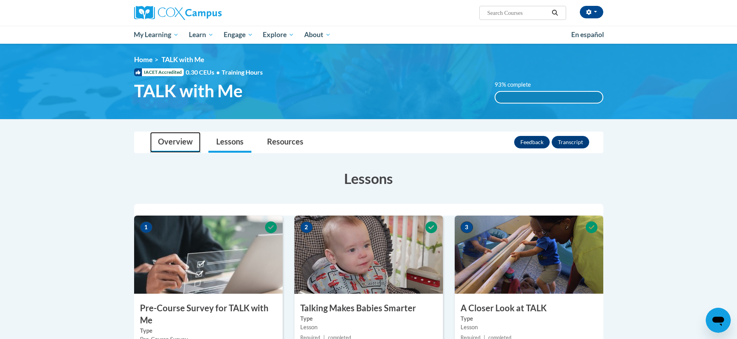
click at [170, 138] on link "Overview" at bounding box center [175, 142] width 50 height 21
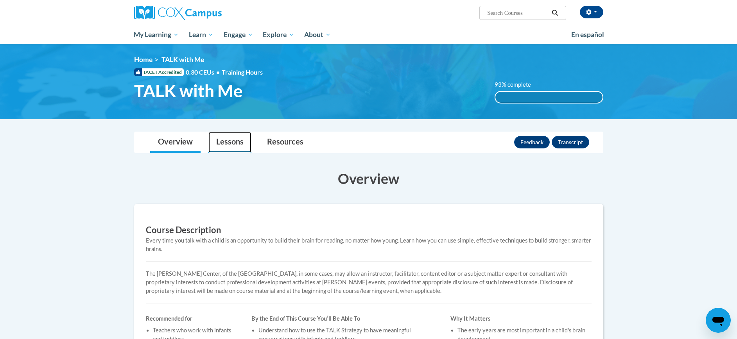
click at [220, 140] on link "Lessons" at bounding box center [229, 142] width 43 height 21
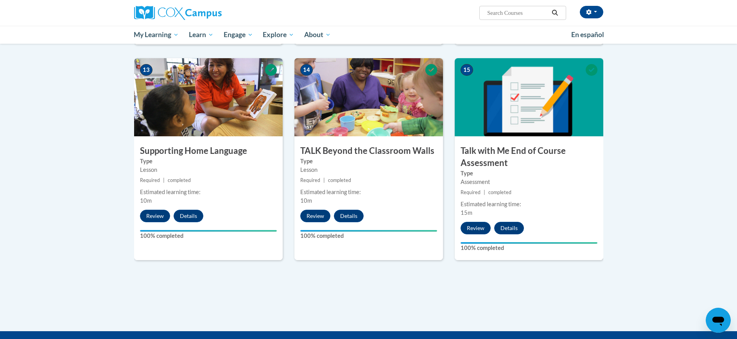
scroll to position [977, 0]
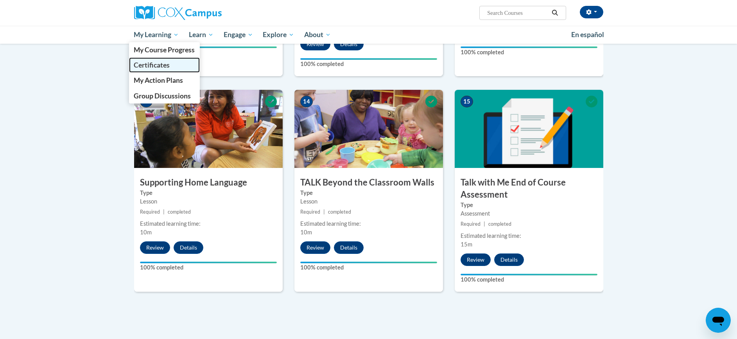
click at [160, 67] on span "Certificates" at bounding box center [152, 65] width 36 height 8
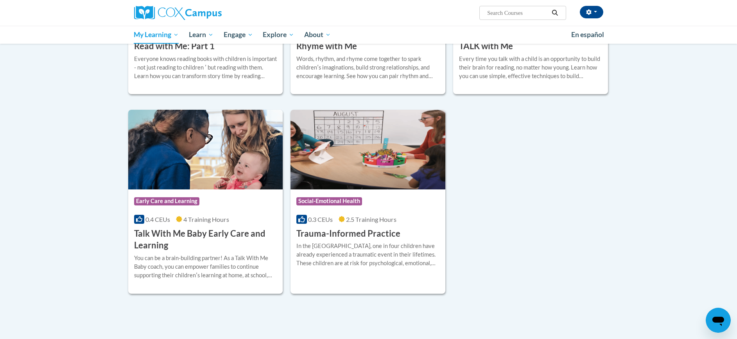
scroll to position [275, 0]
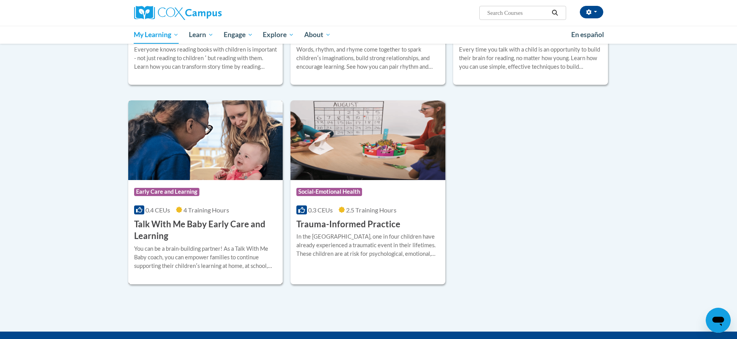
click at [156, 228] on h3 "Talk With Me Baby Early Care and Learning" at bounding box center [205, 231] width 143 height 24
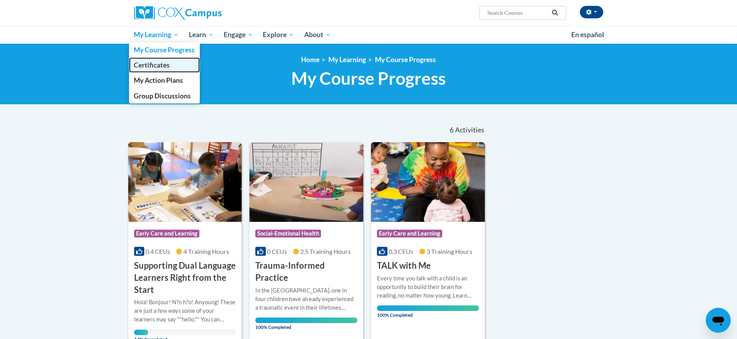
click at [159, 63] on span "Certificates" at bounding box center [152, 65] width 36 height 8
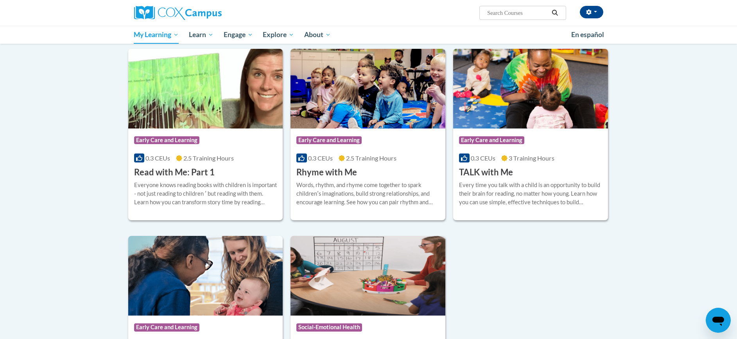
scroll to position [138, 0]
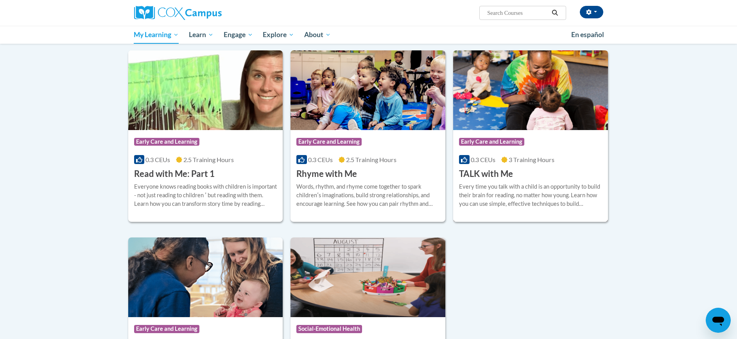
click at [574, 208] on div "Every time you talk with a child is an opportunity to build their brain for rea…" at bounding box center [530, 199] width 143 height 32
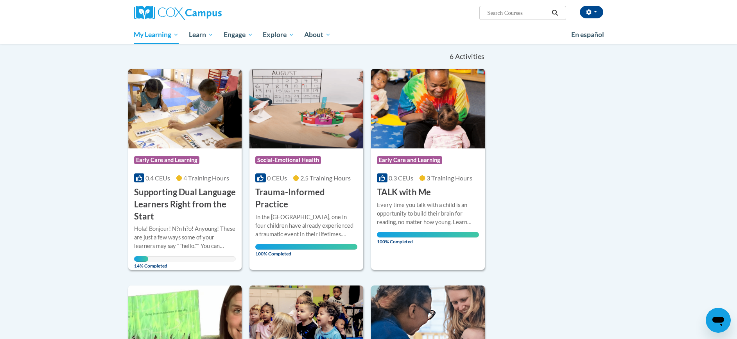
scroll to position [75, 0]
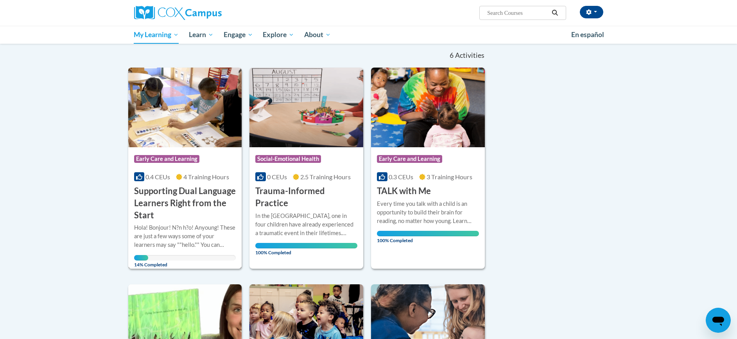
click at [187, 191] on h3 "Supporting Dual Language Learners Right from the Start" at bounding box center [185, 203] width 102 height 36
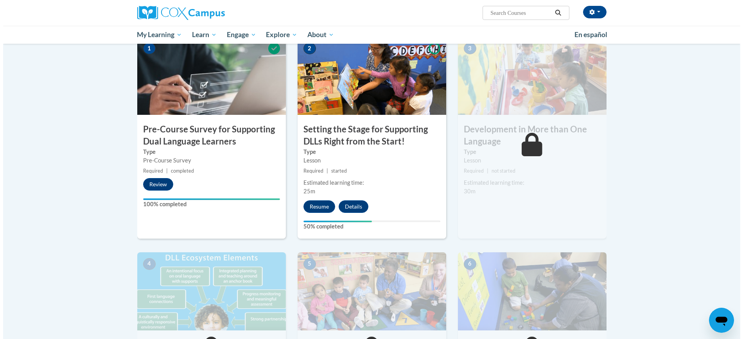
scroll to position [197, 0]
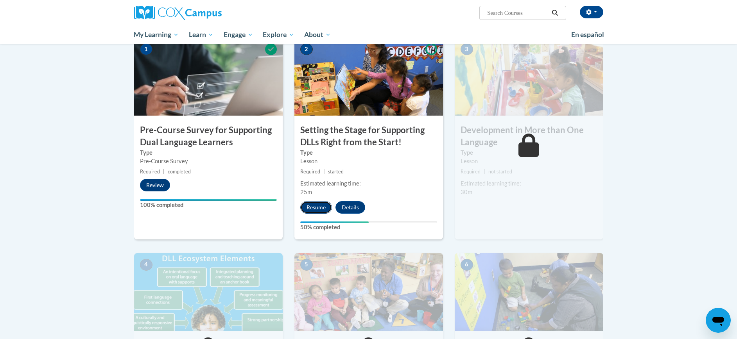
click at [319, 207] on button "Resume" at bounding box center [316, 207] width 32 height 13
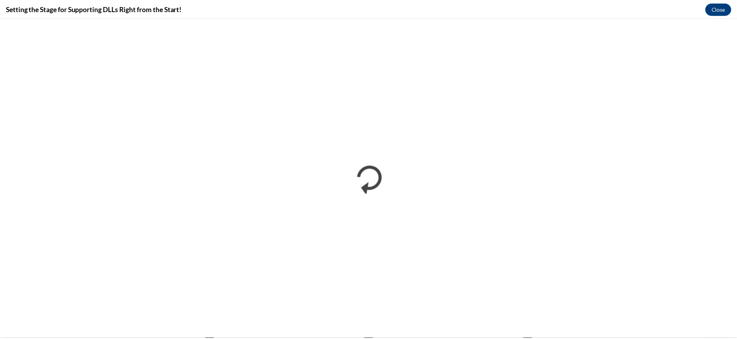
scroll to position [0, 0]
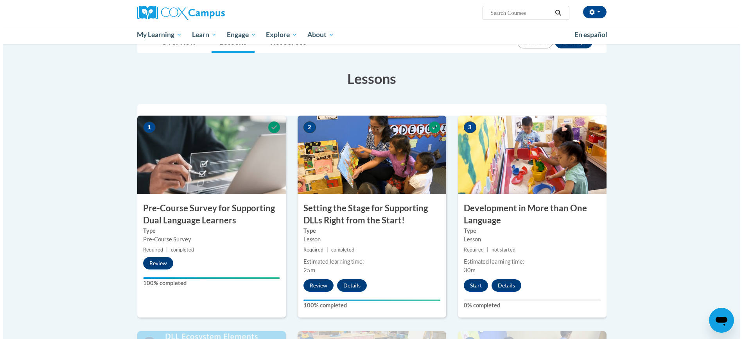
scroll to position [255, 0]
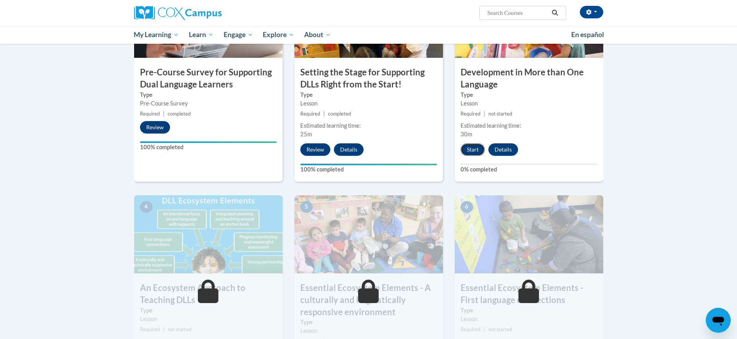
click at [475, 151] on button "Start" at bounding box center [473, 149] width 24 height 13
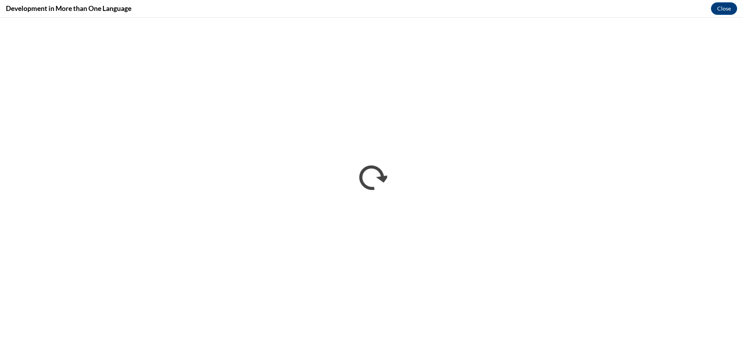
scroll to position [0, 0]
